Goal: Transaction & Acquisition: Book appointment/travel/reservation

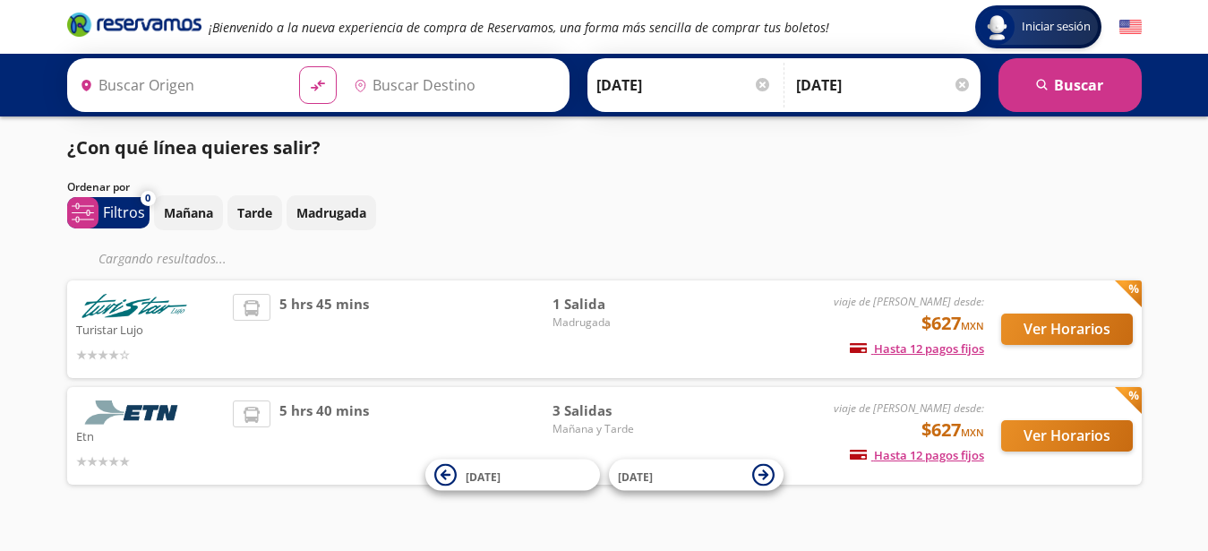
type input "[GEOGRAPHIC_DATA], [GEOGRAPHIC_DATA]"
type input "Santiago de Querétaro, [GEOGRAPHIC_DATA]"
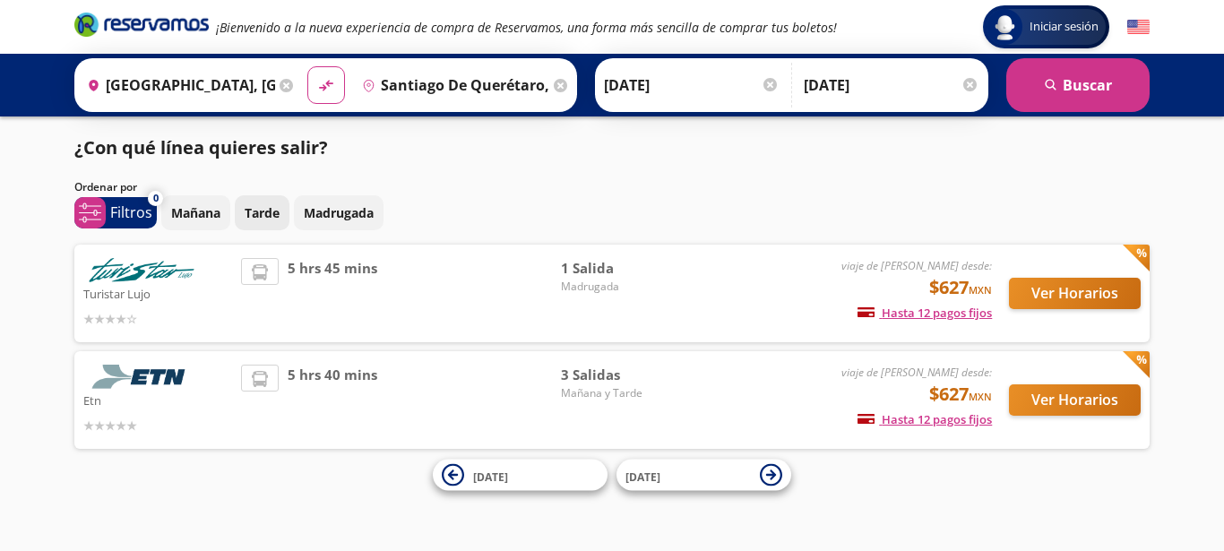
click at [255, 217] on p "Tarde" at bounding box center [262, 212] width 35 height 19
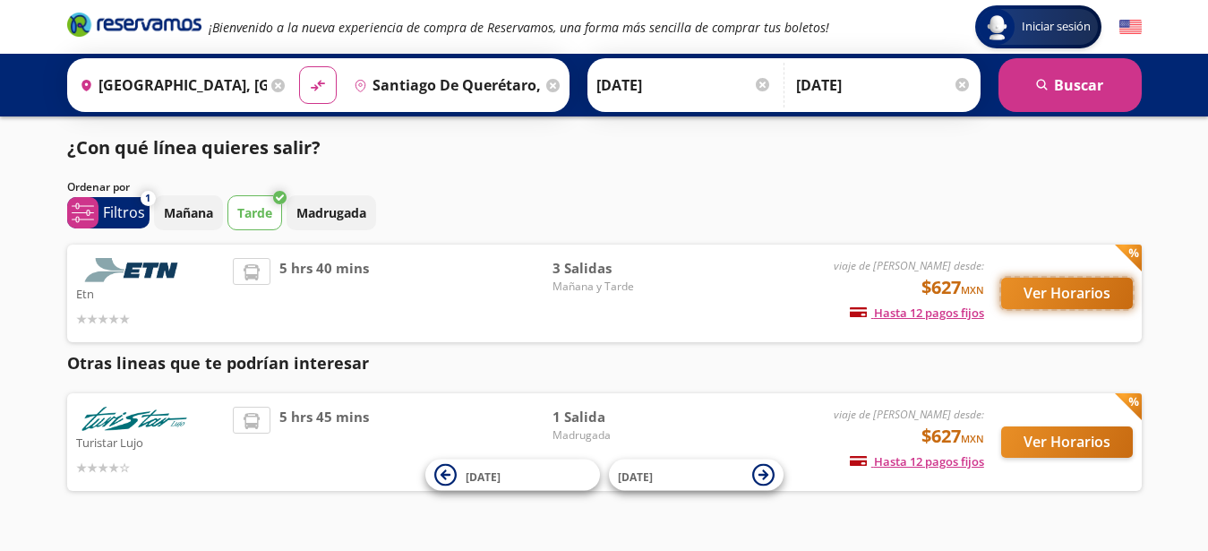
click at [1070, 301] on button "Ver Horarios" at bounding box center [1067, 293] width 132 height 31
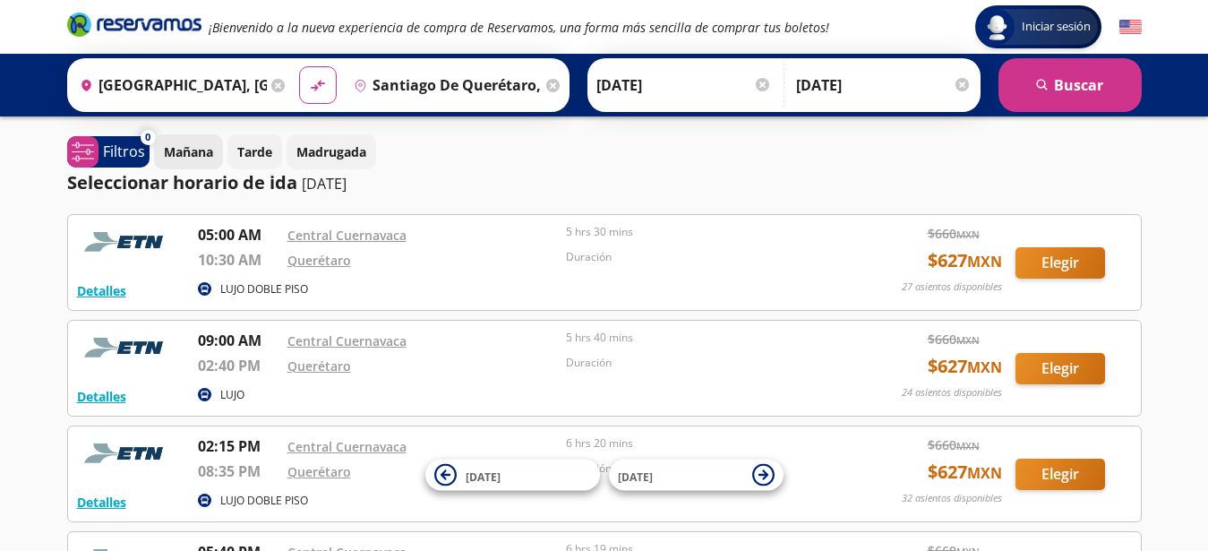
click at [188, 145] on p "Mañana" at bounding box center [188, 151] width 49 height 19
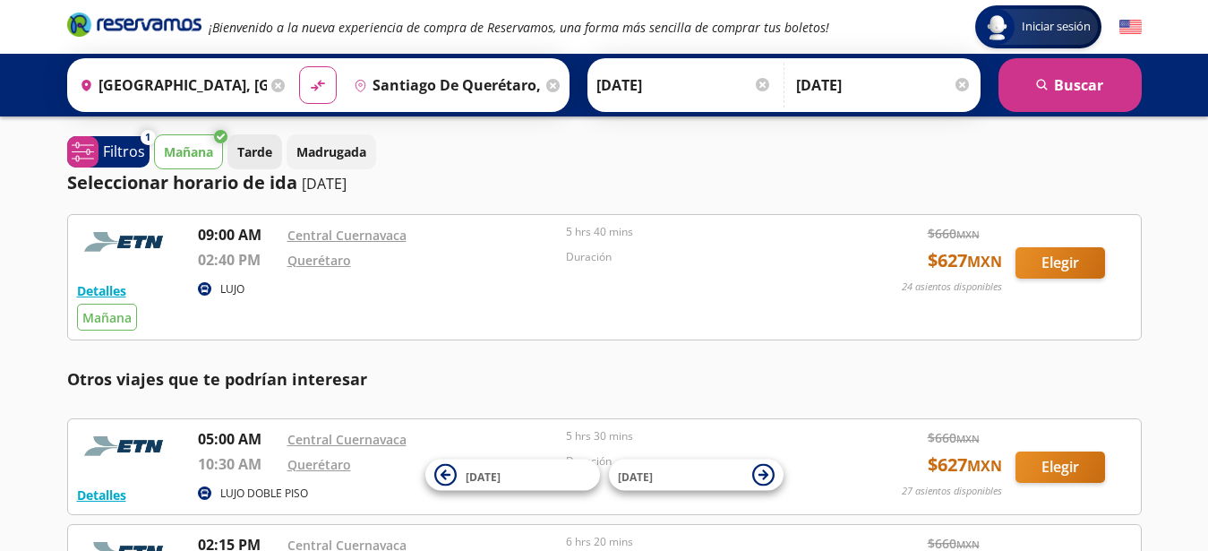
click at [265, 150] on p "Tarde" at bounding box center [254, 151] width 35 height 19
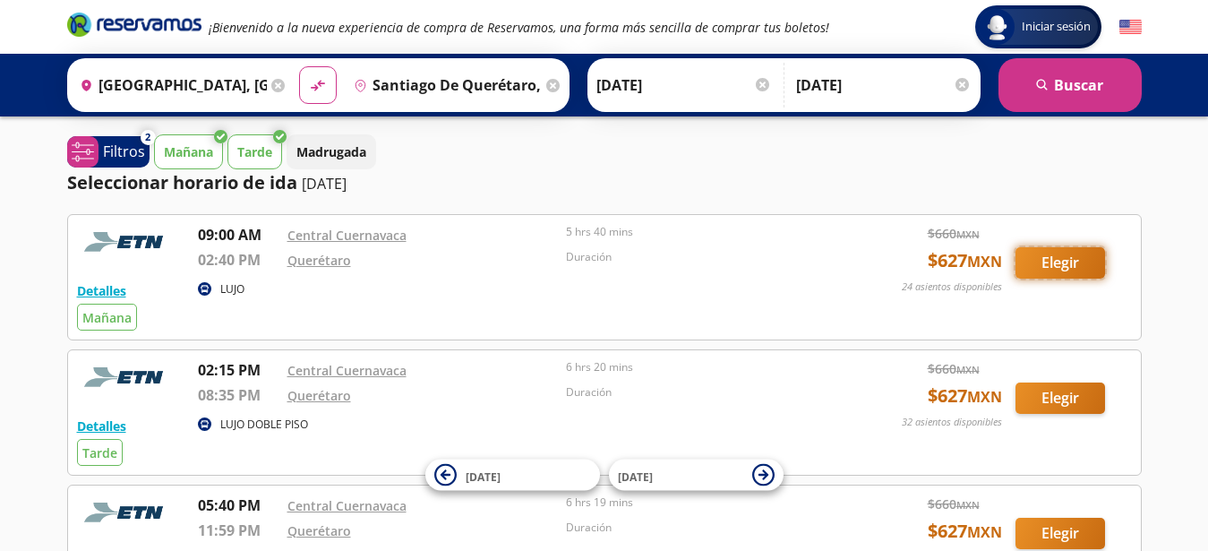
click at [1061, 267] on button "Elegir" at bounding box center [1061, 262] width 90 height 31
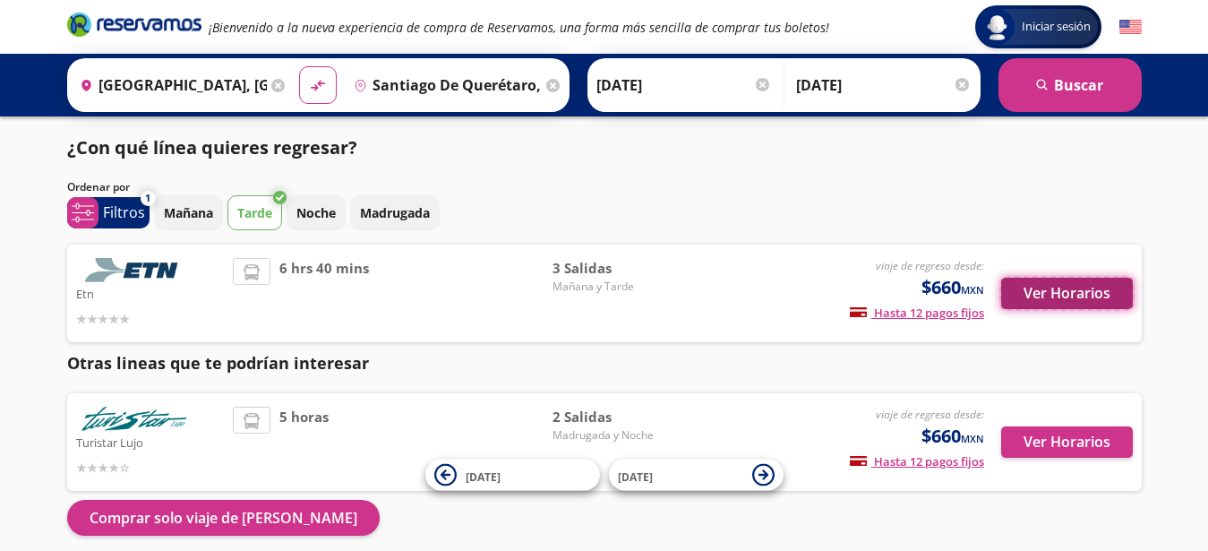
click at [1044, 292] on button "Ver Horarios" at bounding box center [1067, 293] width 132 height 31
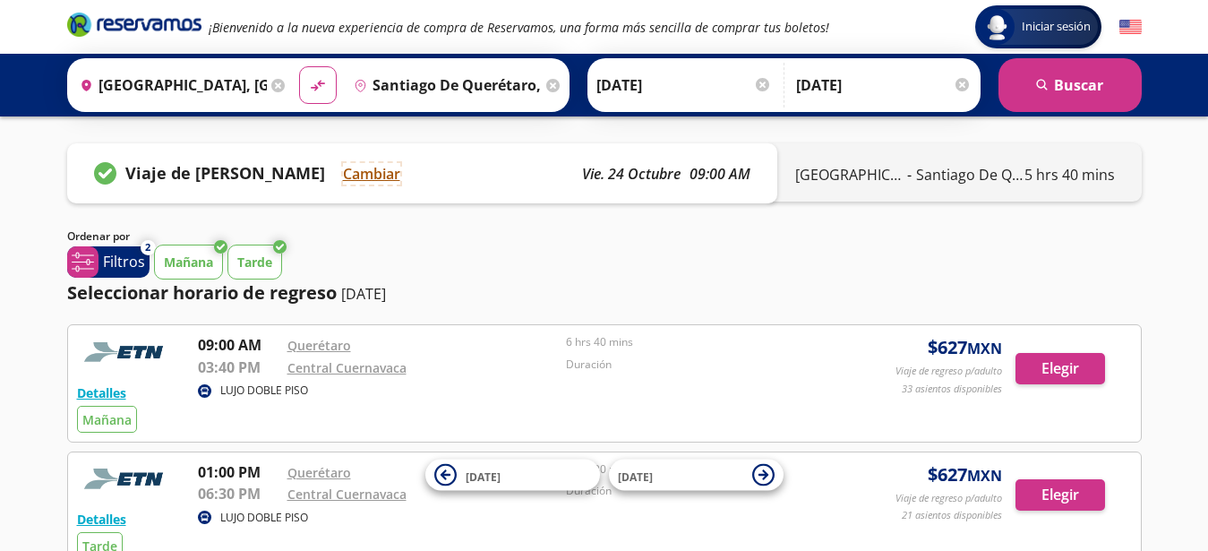
click at [362, 176] on button "Cambiar" at bounding box center [371, 173] width 57 height 21
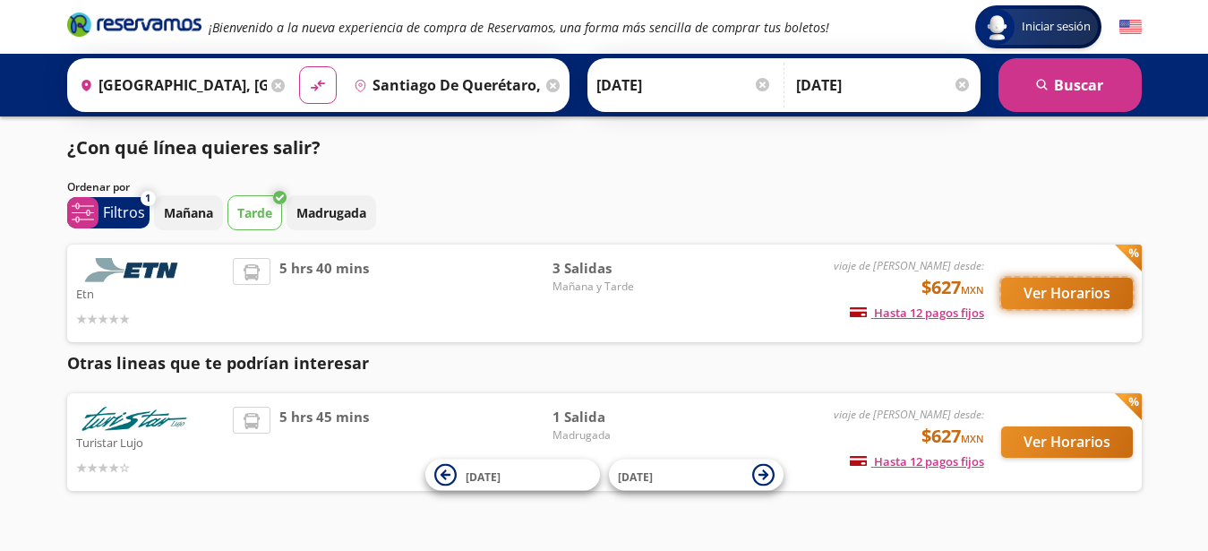
click at [1058, 288] on button "Ver Horarios" at bounding box center [1067, 293] width 132 height 31
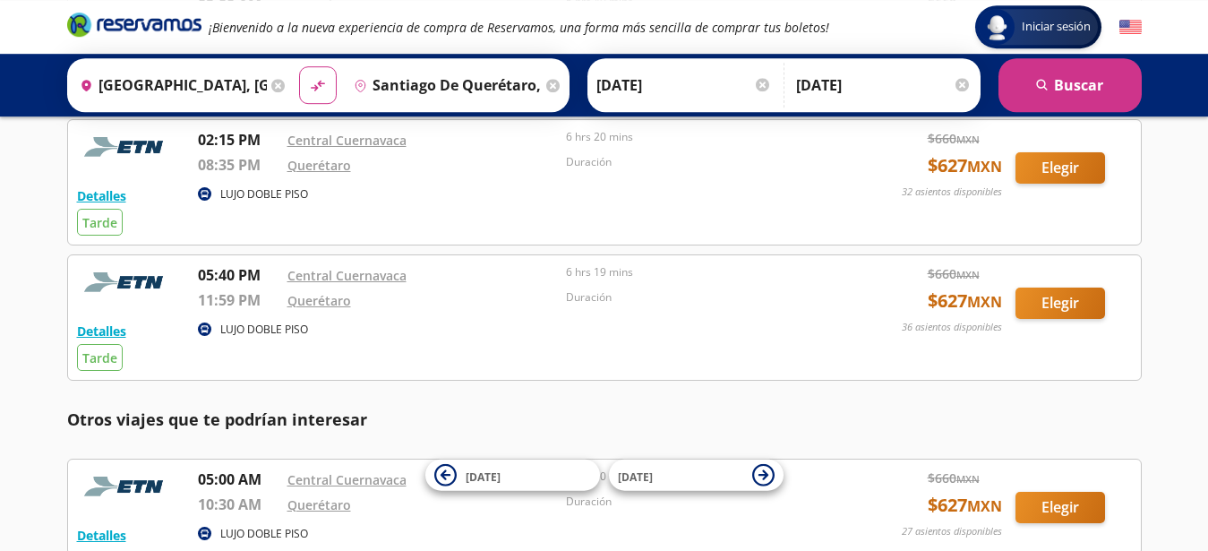
scroll to position [183, 0]
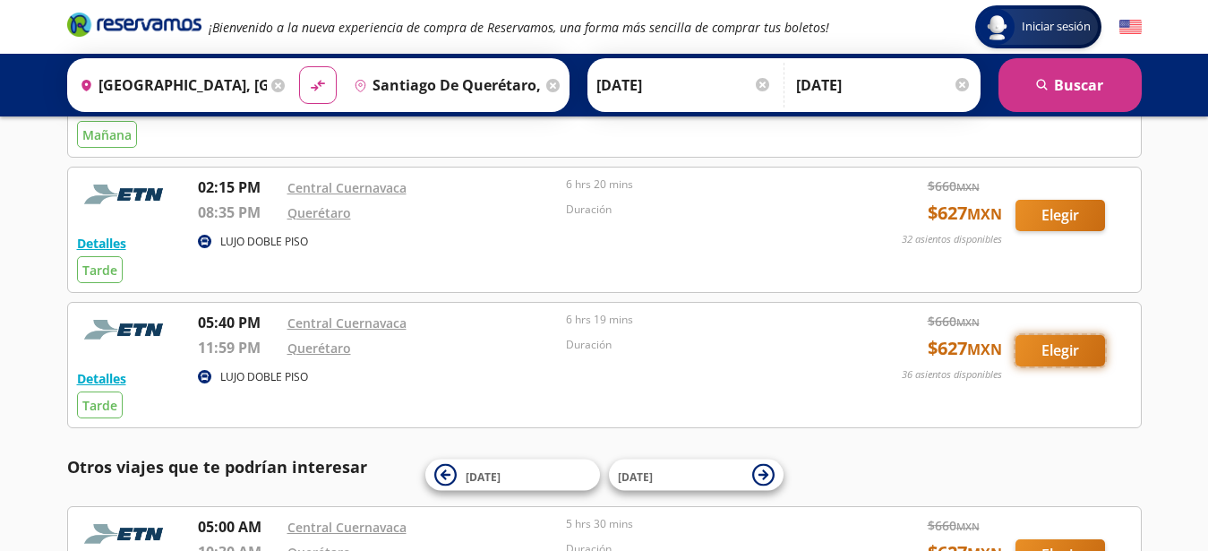
click at [1069, 355] on button "Elegir" at bounding box center [1061, 350] width 90 height 31
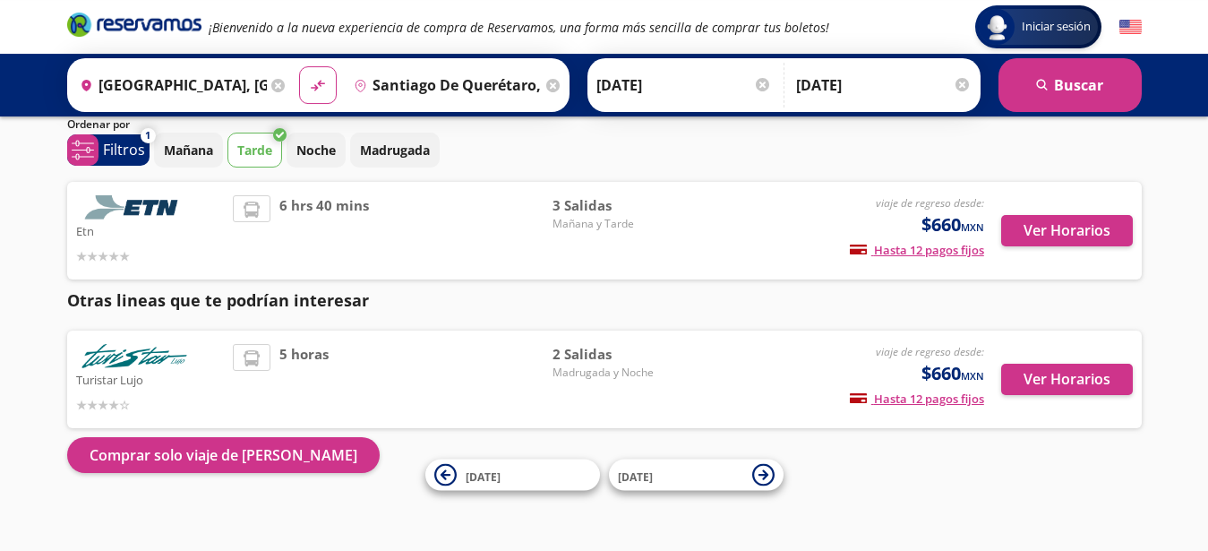
scroll to position [74, 0]
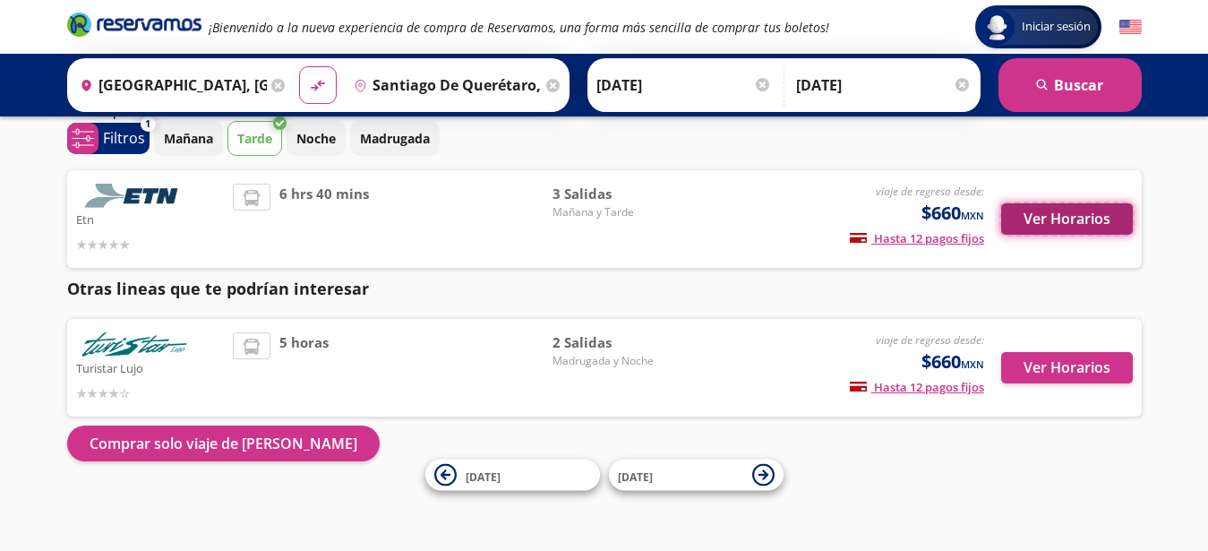
click at [1069, 222] on button "Ver Horarios" at bounding box center [1067, 218] width 132 height 31
